Goal: Check status: Check status

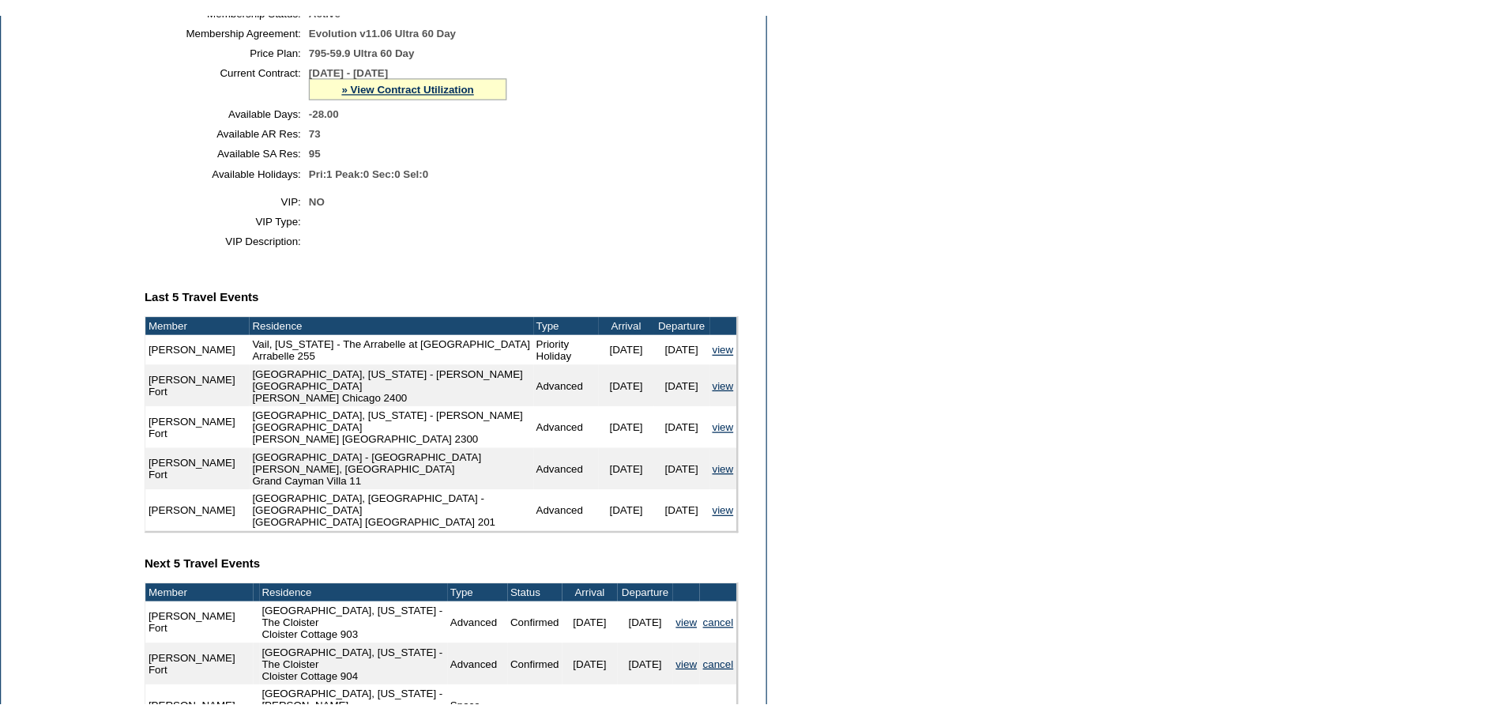
scroll to position [395, 0]
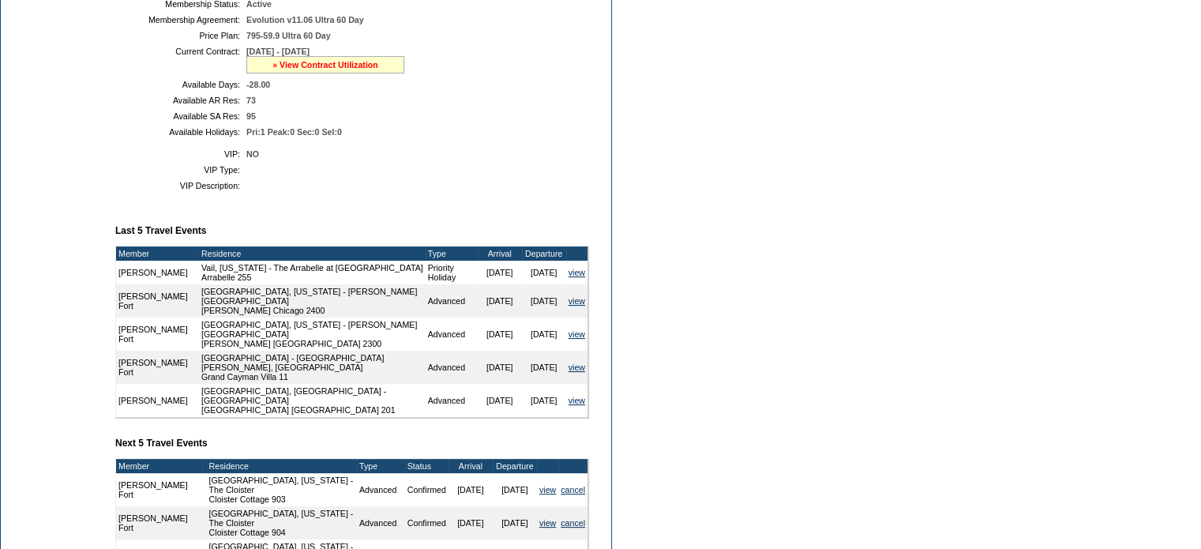
click at [326, 70] on link "» View Contract Utilization" at bounding box center [325, 64] width 106 height 9
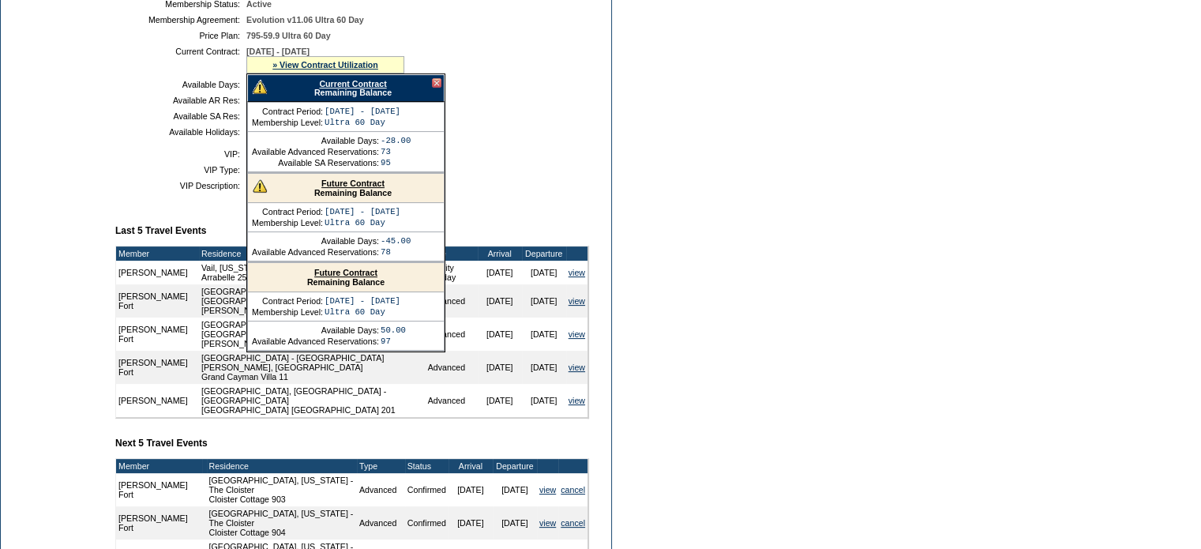
click at [338, 89] on div "Current Contract Remaining Balance" at bounding box center [345, 88] width 197 height 28
click at [338, 88] on link "Current Contract" at bounding box center [352, 83] width 67 height 9
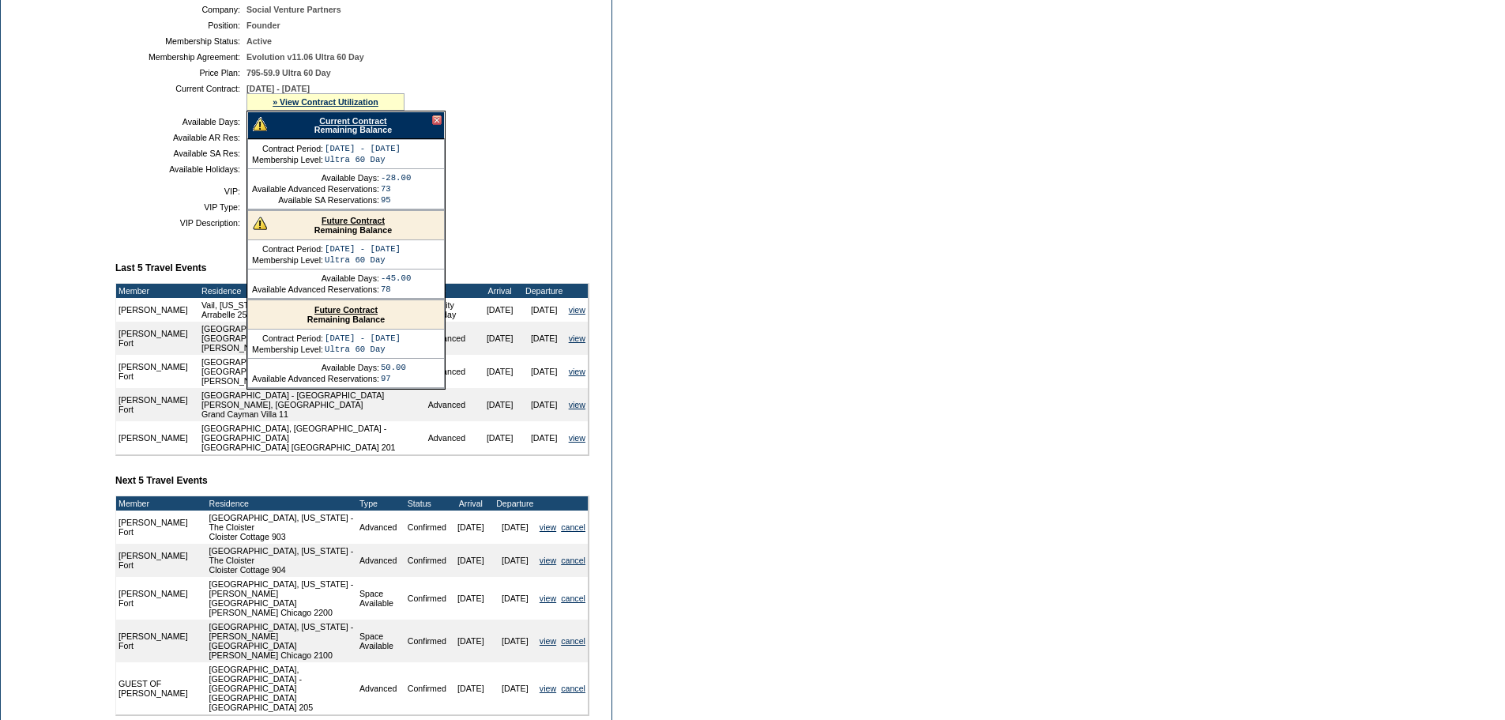
scroll to position [306, 0]
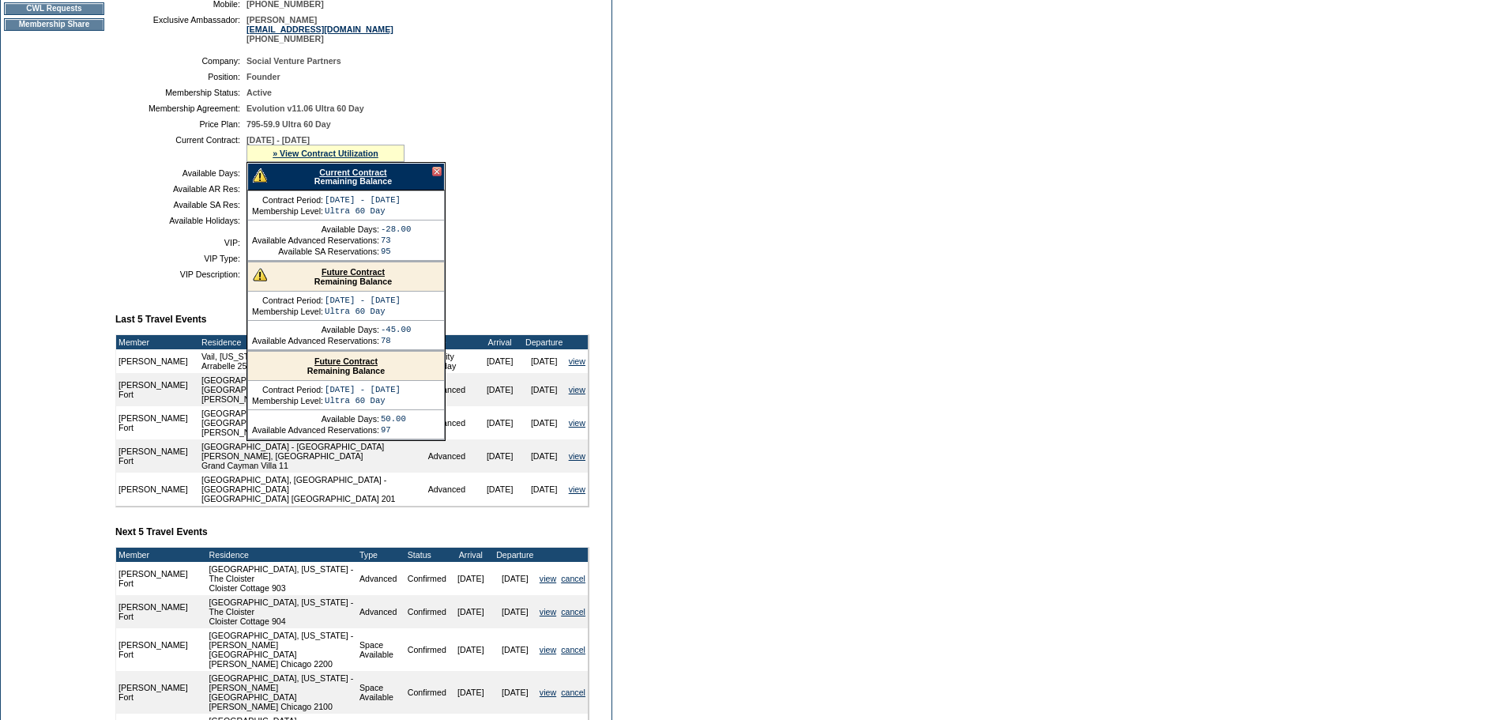
click at [367, 177] on link "Current Contract" at bounding box center [352, 171] width 67 height 9
click at [439, 190] on div "Current Contract Remaining Balance" at bounding box center [345, 177] width 197 height 28
click at [431, 184] on div "Current Contract Remaining Balance" at bounding box center [345, 177] width 197 height 28
click at [434, 176] on div at bounding box center [436, 171] width 9 height 9
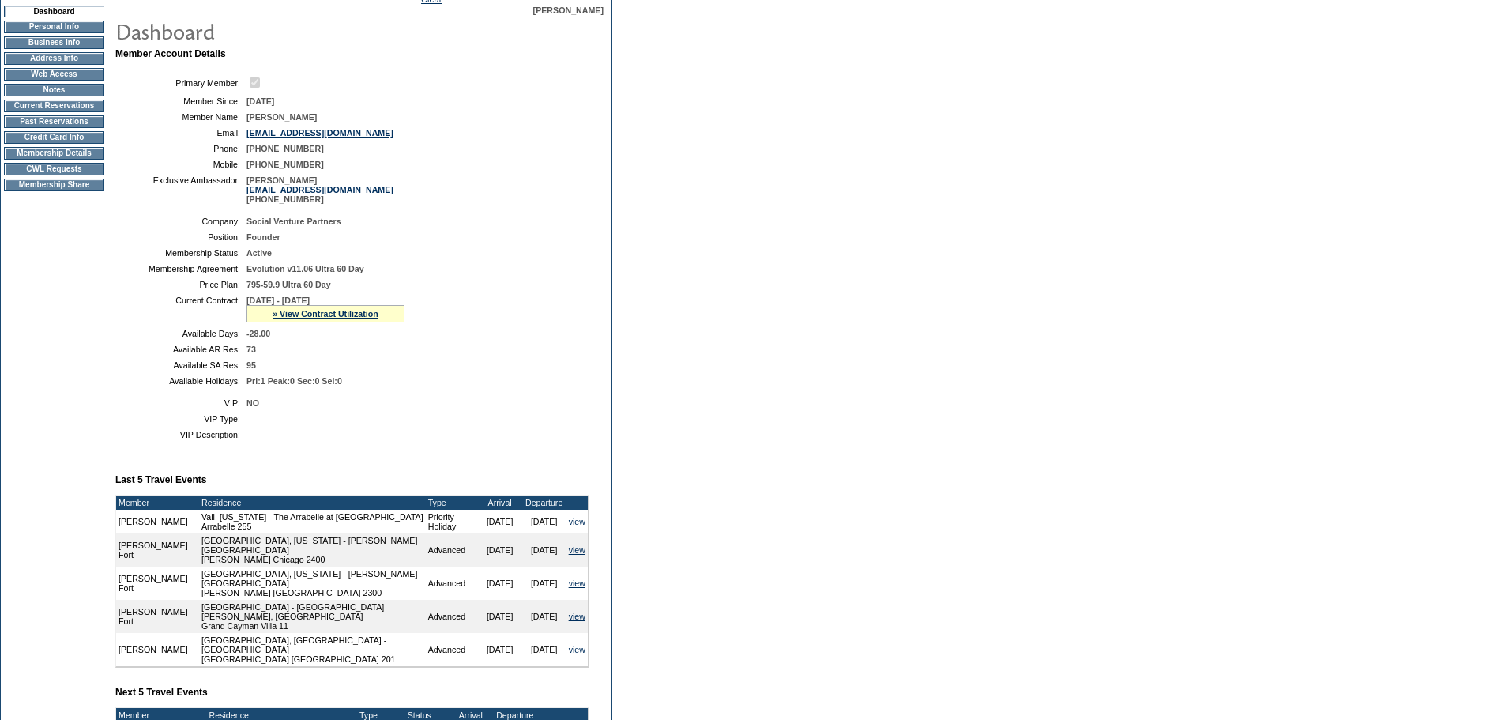
scroll to position [0, 0]
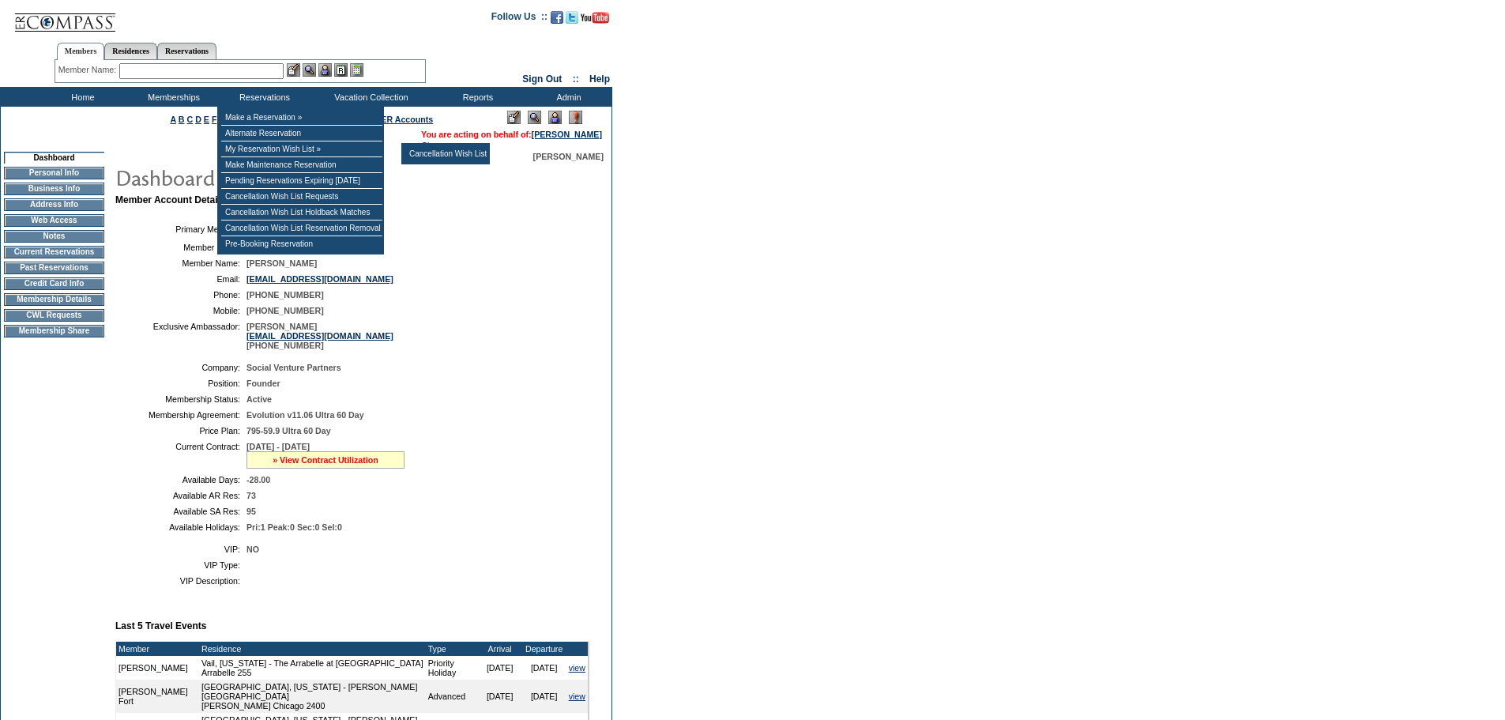
click at [355, 464] on link "» View Contract Utilization" at bounding box center [325, 459] width 106 height 9
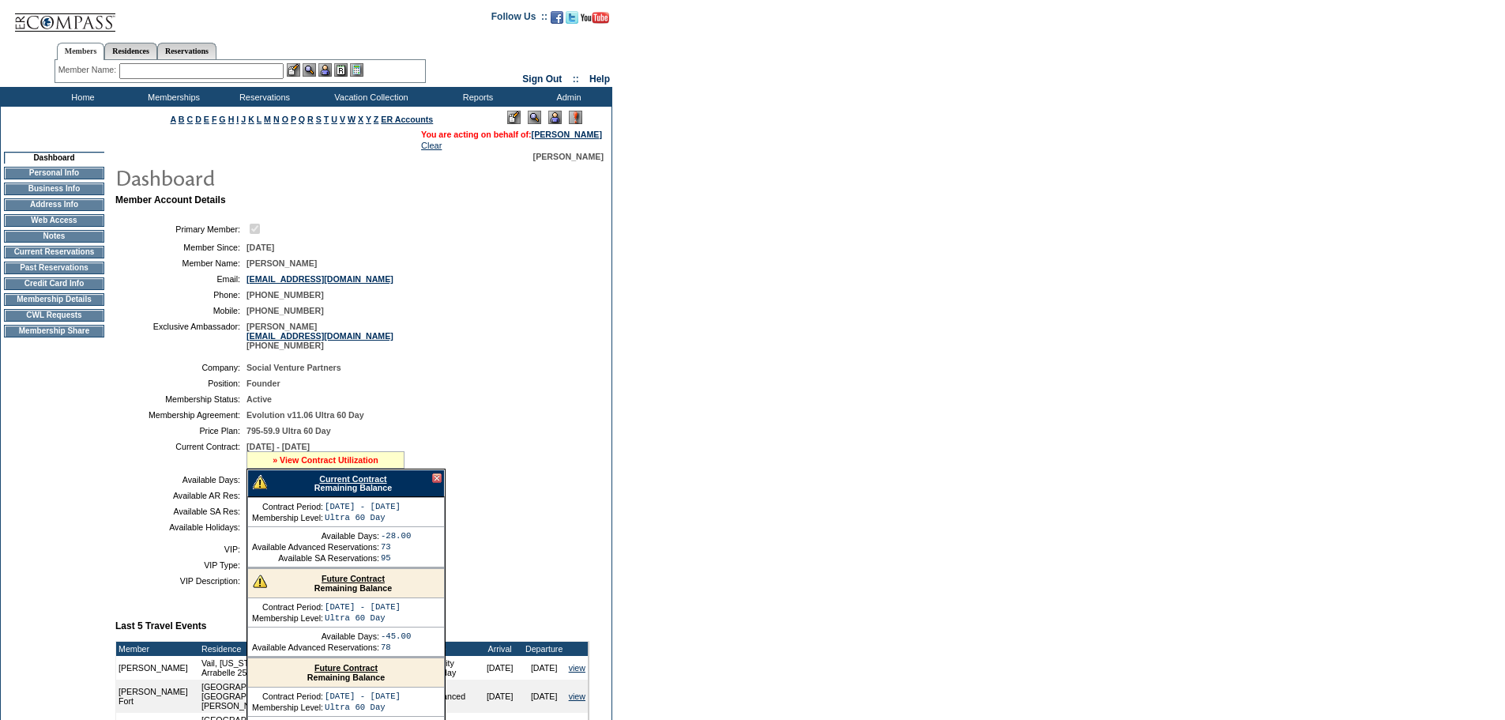
scroll to position [79, 0]
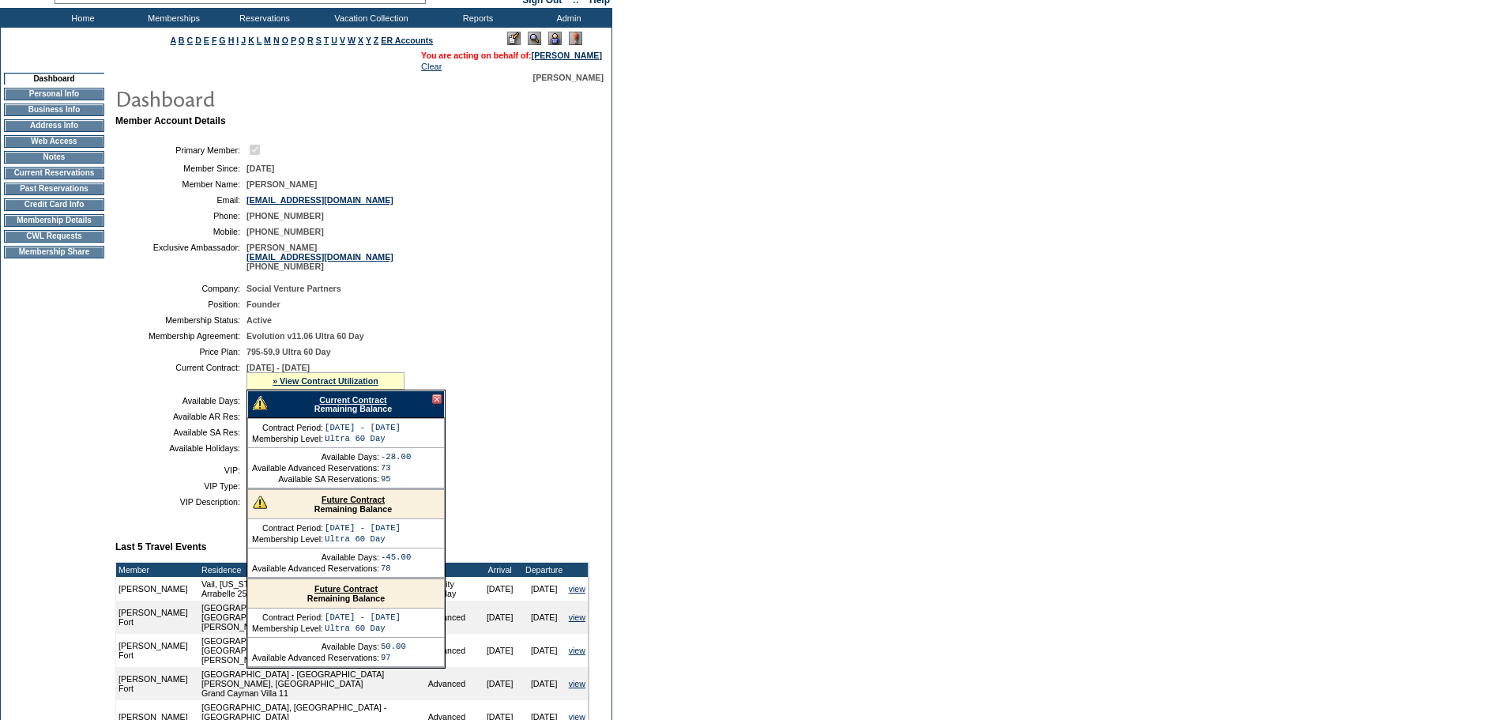
click at [355, 404] on link "Current Contract" at bounding box center [352, 399] width 67 height 9
click at [361, 404] on link "Current Contract" at bounding box center [352, 399] width 67 height 9
click at [357, 404] on link "Current Contract" at bounding box center [352, 399] width 67 height 9
